Goal: Task Accomplishment & Management: Manage account settings

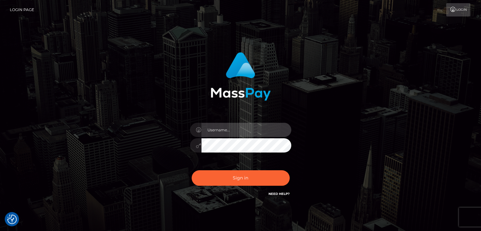
click at [230, 136] on input "text" at bounding box center [247, 130] width 90 height 14
type input "Edward"
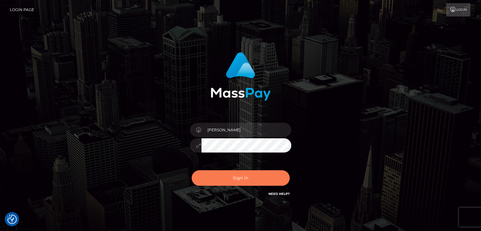
click at [244, 185] on button "Sign in" at bounding box center [241, 178] width 98 height 16
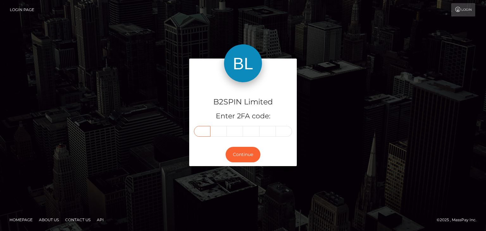
click at [197, 131] on input "text" at bounding box center [202, 131] width 16 height 11
paste input "5"
type input "5"
type input "2"
type input "9"
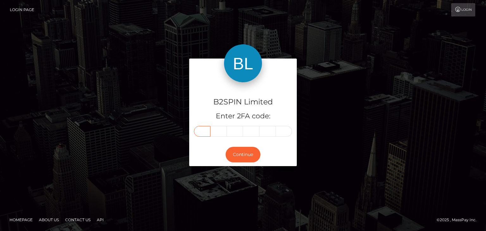
type input "8"
type input "6"
type input "9"
click at [238, 150] on button "Continue" at bounding box center [243, 155] width 35 height 16
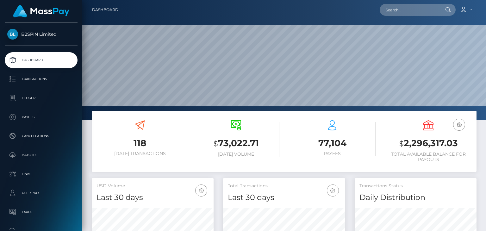
scroll to position [112, 122]
click at [417, 141] on h3 "$ 2,296,317.03" at bounding box center [428, 143] width 87 height 13
copy h3 "2,296,317.03"
